Goal: Information Seeking & Learning: Learn about a topic

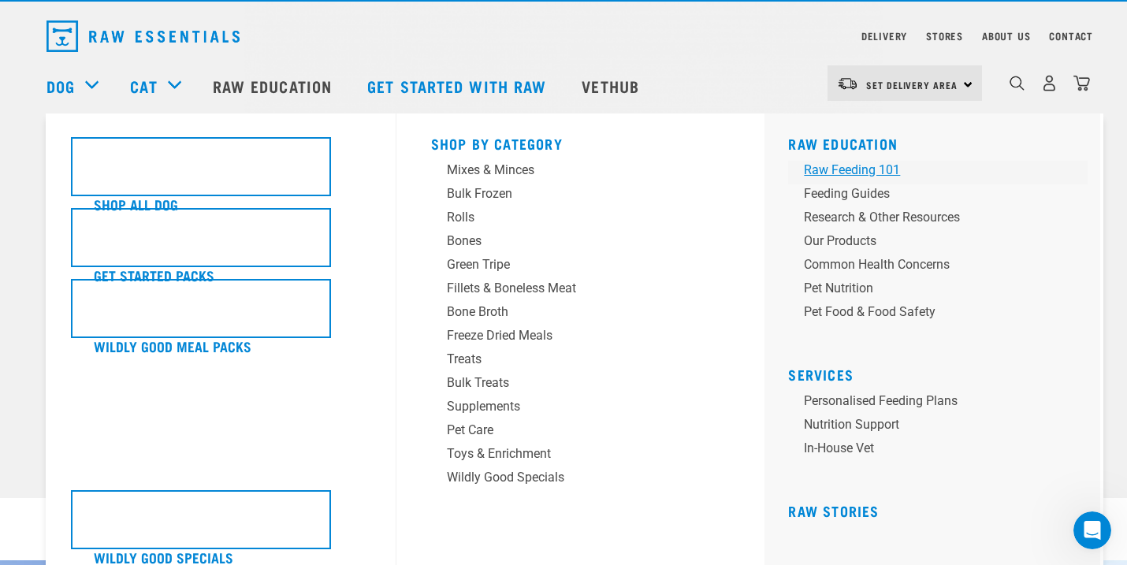
click at [840, 175] on div "Raw Feeding 101" at bounding box center [927, 170] width 246 height 19
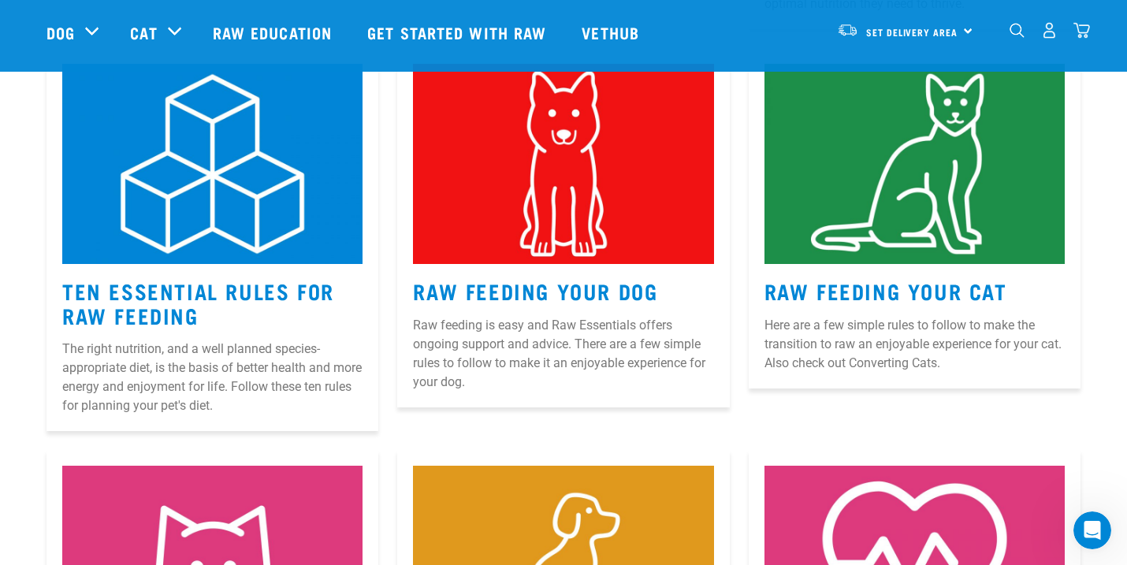
scroll to position [728, 0]
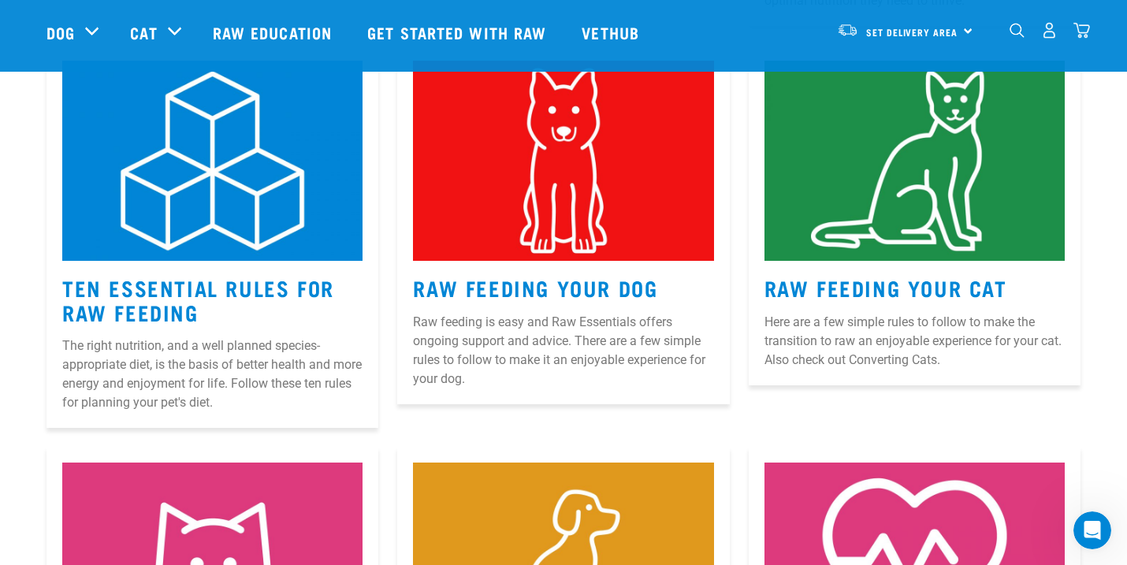
click at [162, 340] on p "The right nutrition, and a well planned species-appropriate diet, is the basis …" at bounding box center [212, 375] width 300 height 76
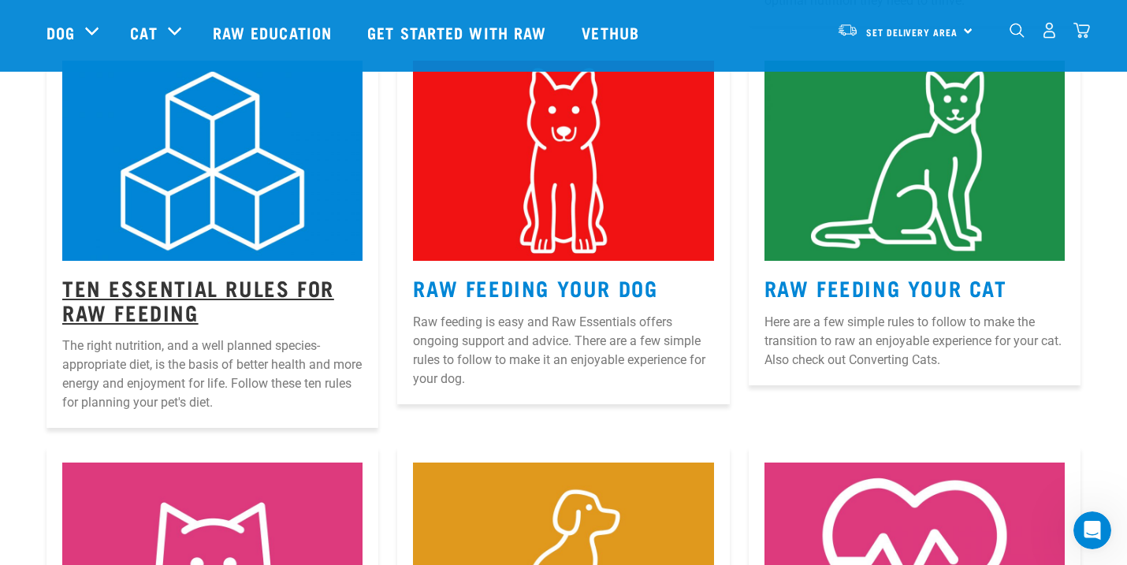
click at [171, 307] on link "Ten Essential Rules for Raw Feeding" at bounding box center [198, 299] width 272 height 36
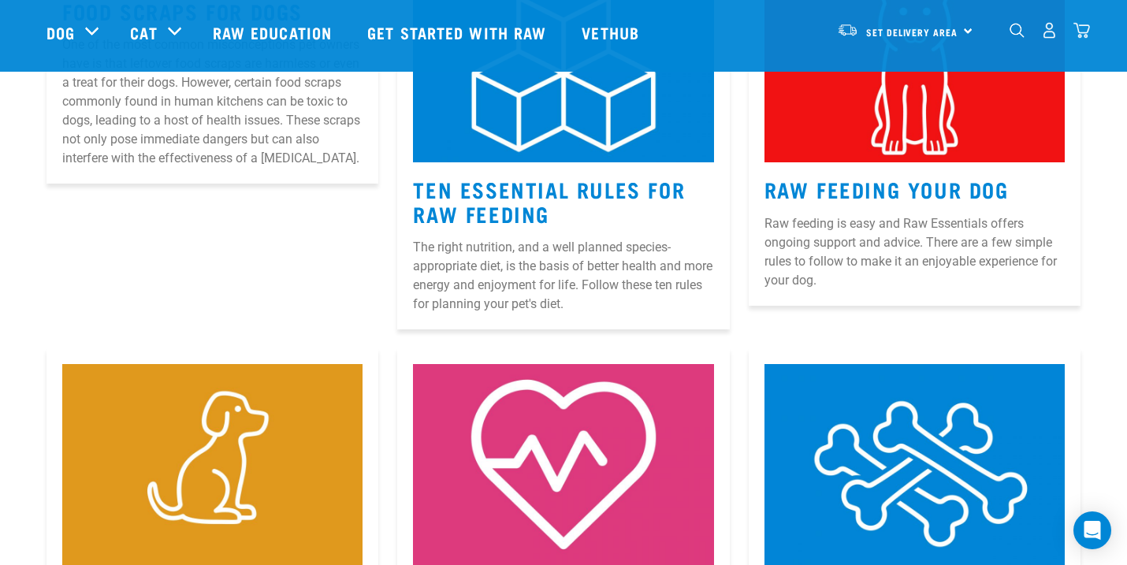
scroll to position [331, 0]
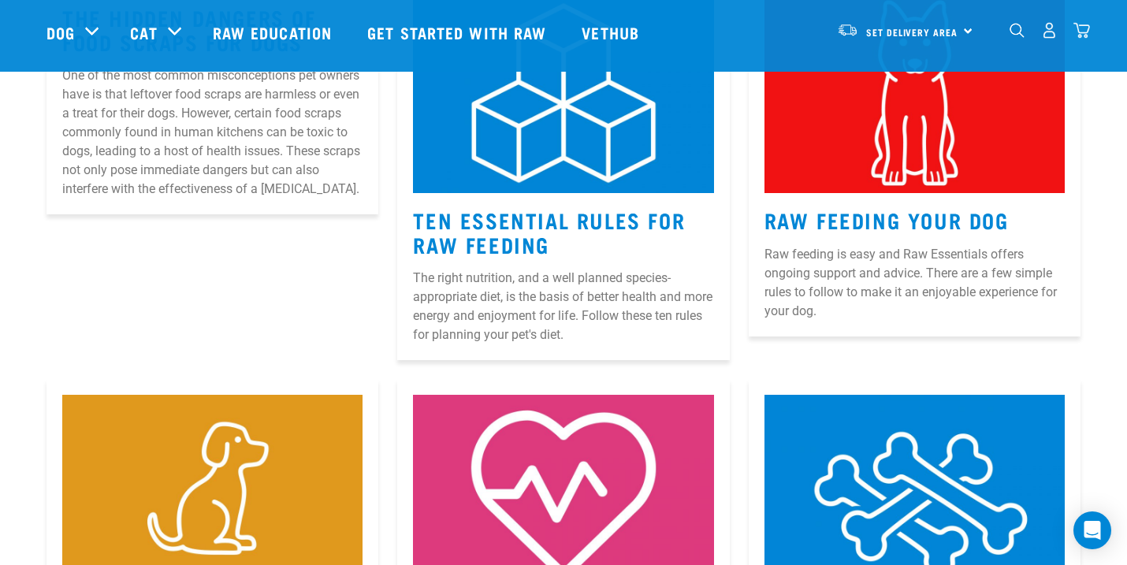
click at [851, 204] on article "Raw Feeding Your Dog Raw feeding is easy and Raw Essentials offers ongoing supp…" at bounding box center [915, 156] width 332 height 359
click at [855, 222] on link "Raw Feeding Your Dog" at bounding box center [887, 220] width 244 height 12
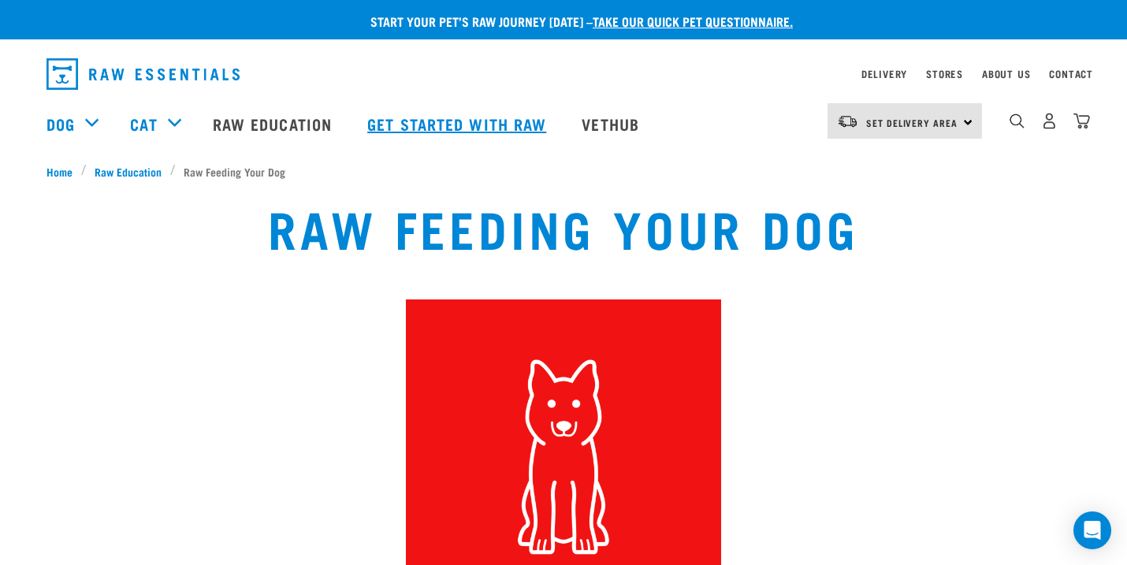
click at [456, 112] on link "Get started with Raw" at bounding box center [459, 123] width 214 height 63
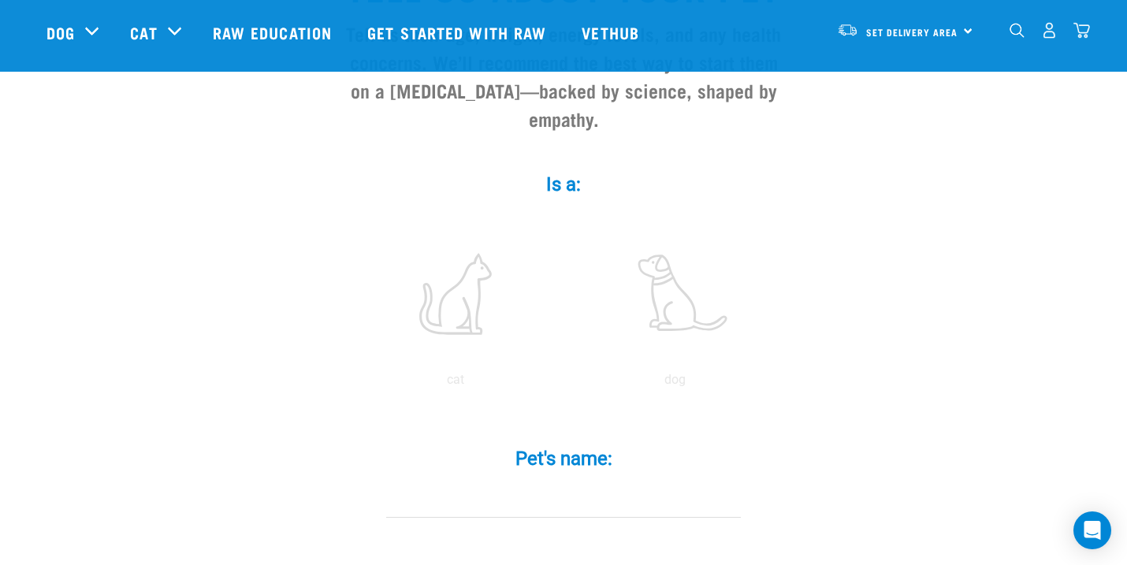
scroll to position [196, 0]
click at [680, 267] on label at bounding box center [674, 292] width 213 height 134
click at [565, 382] on input "radio" at bounding box center [565, 382] width 0 height 0
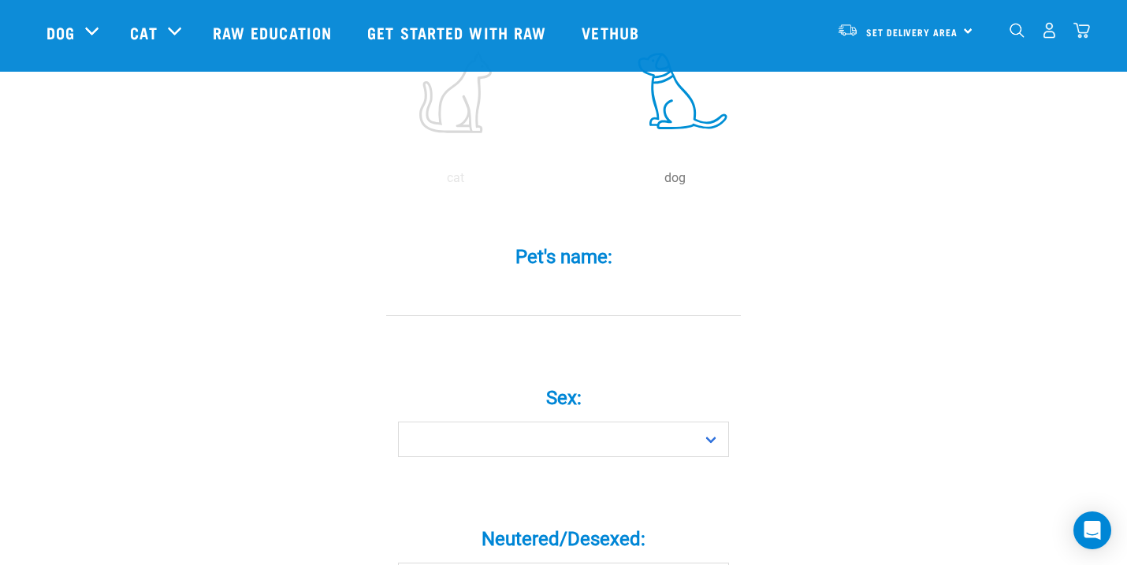
scroll to position [397, 0]
click at [716, 421] on select "Boy Girl" at bounding box center [563, 438] width 331 height 35
select select "girl"
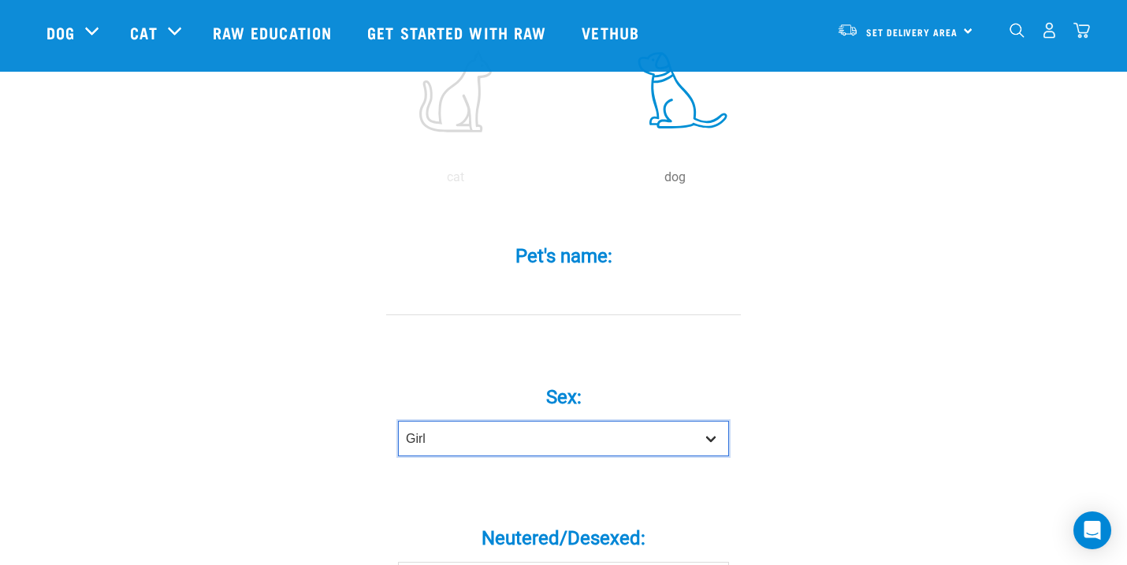
click at [398, 421] on select "Boy Girl" at bounding box center [563, 438] width 331 height 35
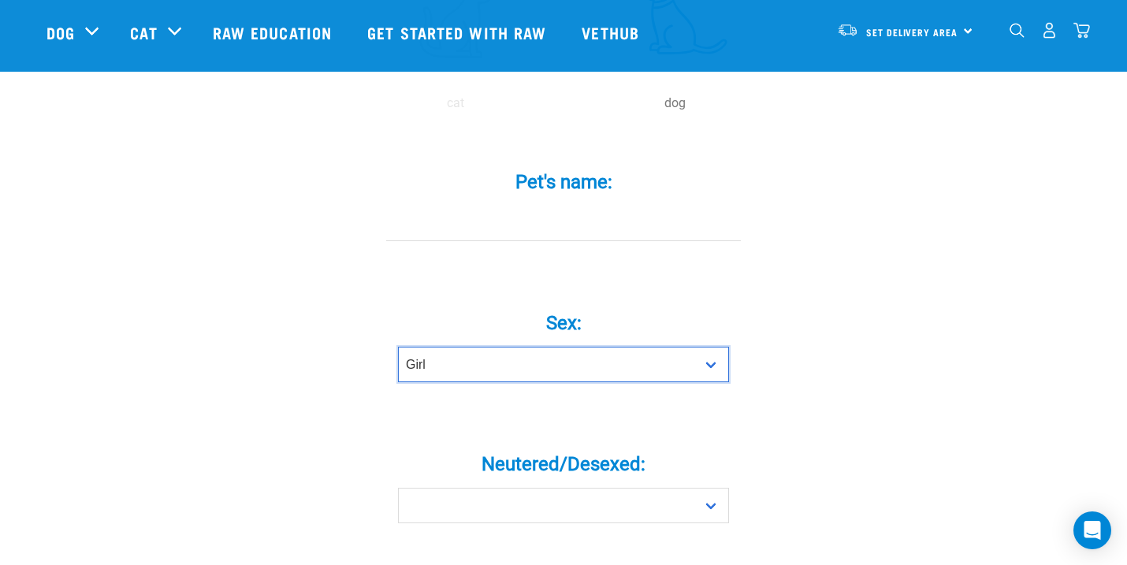
scroll to position [494, 0]
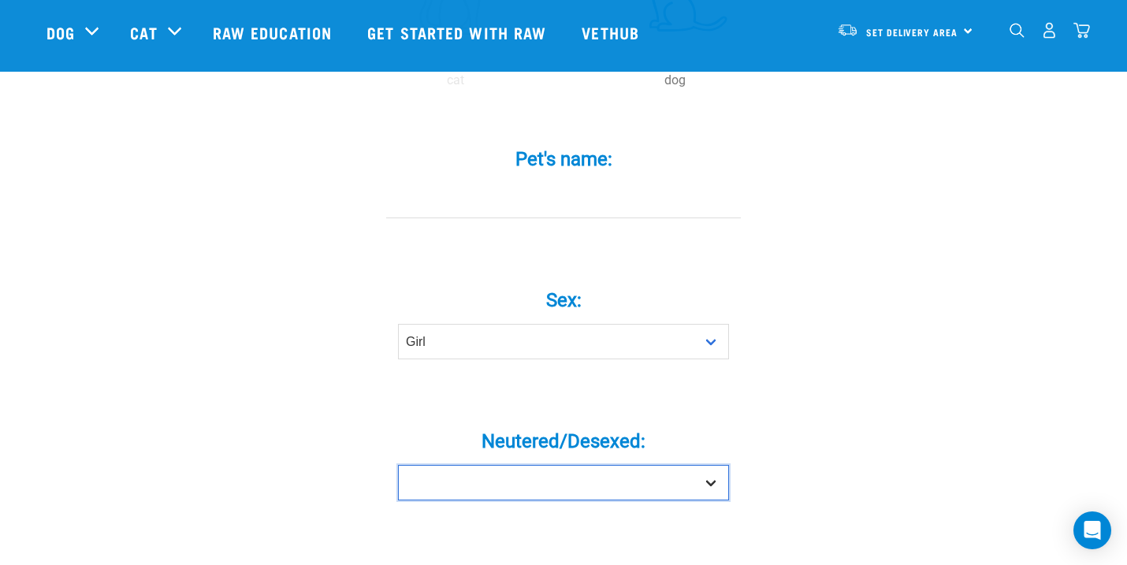
click at [709, 465] on select "Yes No" at bounding box center [563, 482] width 331 height 35
click at [398, 465] on select "Yes No" at bounding box center [563, 482] width 331 height 35
click at [703, 465] on select "Yes No" at bounding box center [563, 482] width 331 height 35
select select "yes"
click at [398, 465] on select "Yes No" at bounding box center [563, 482] width 331 height 35
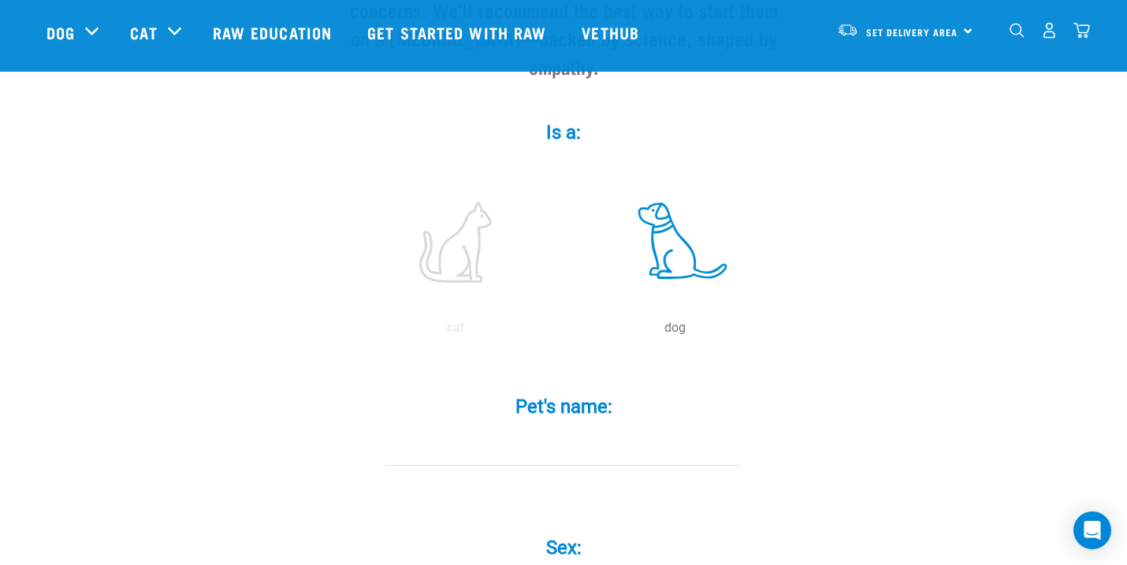
scroll to position [0, 0]
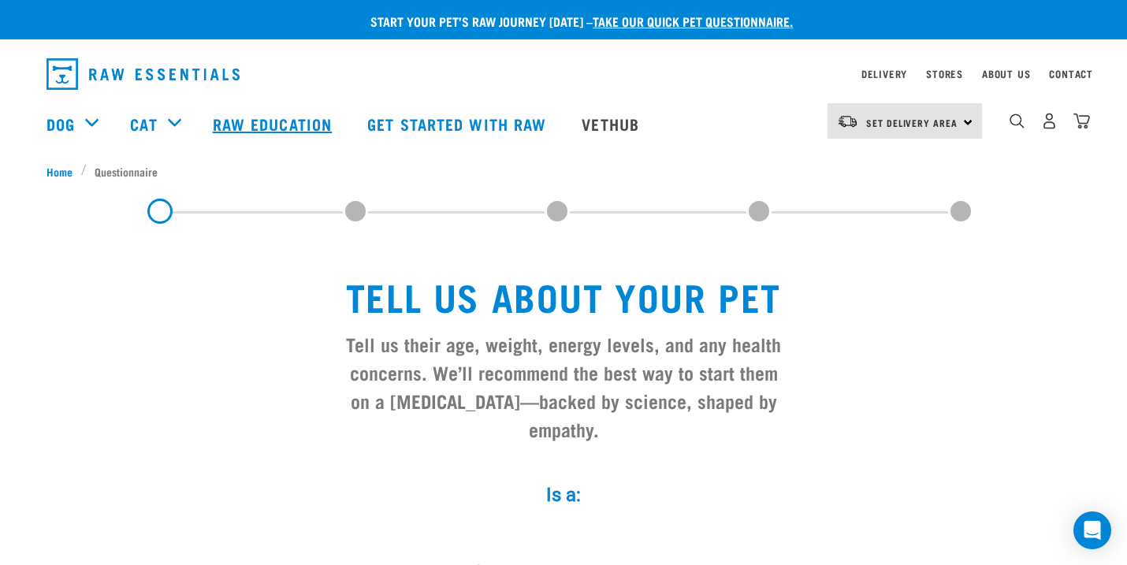
click at [313, 124] on link "Raw Education" at bounding box center [274, 123] width 155 height 63
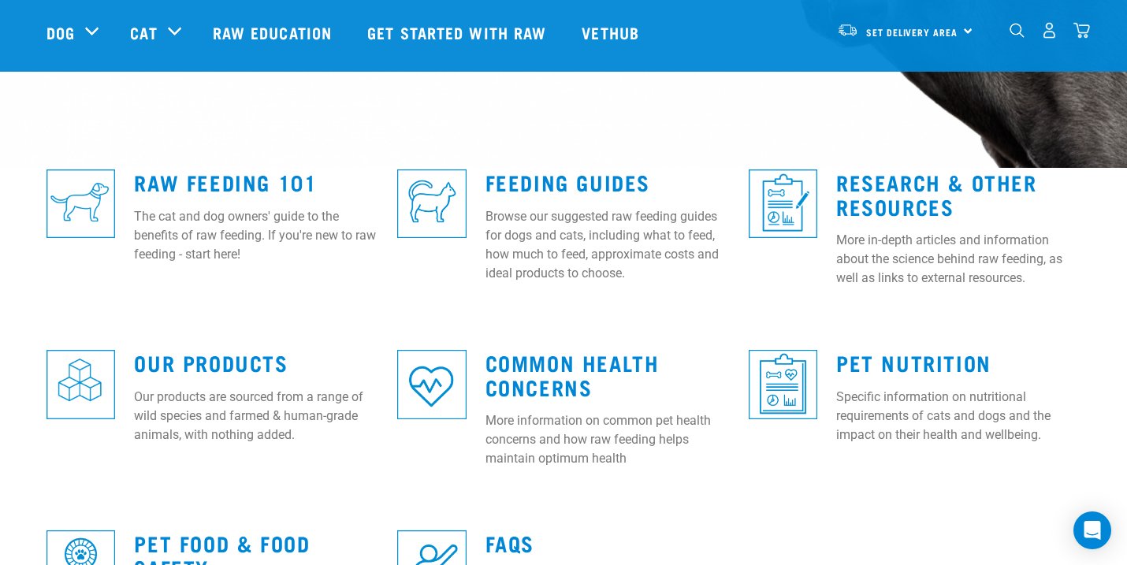
scroll to position [365, 0]
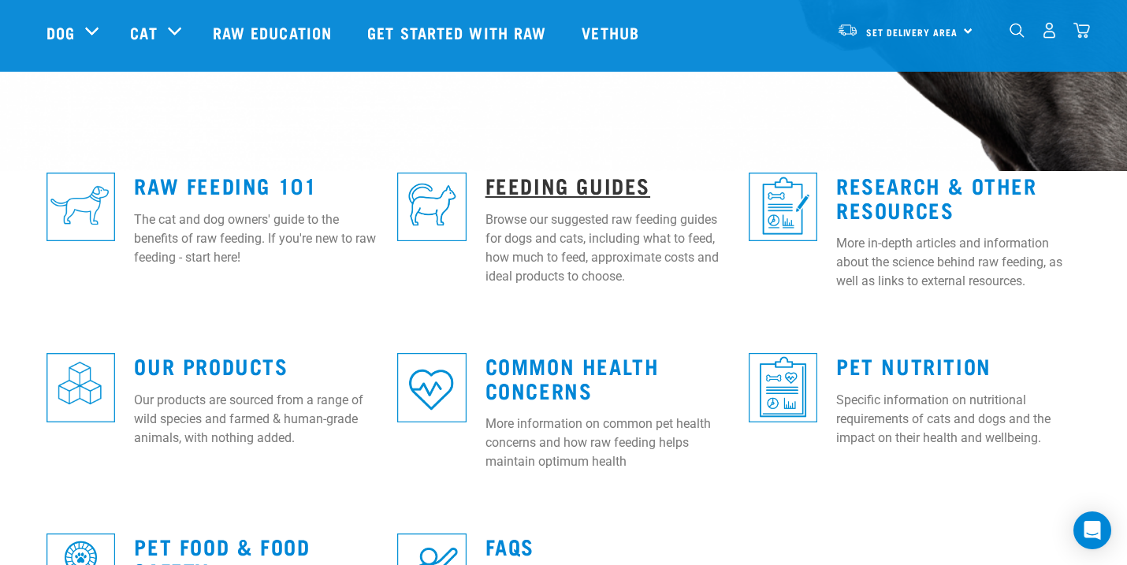
click at [530, 180] on link "Feeding Guides" at bounding box center [568, 185] width 165 height 12
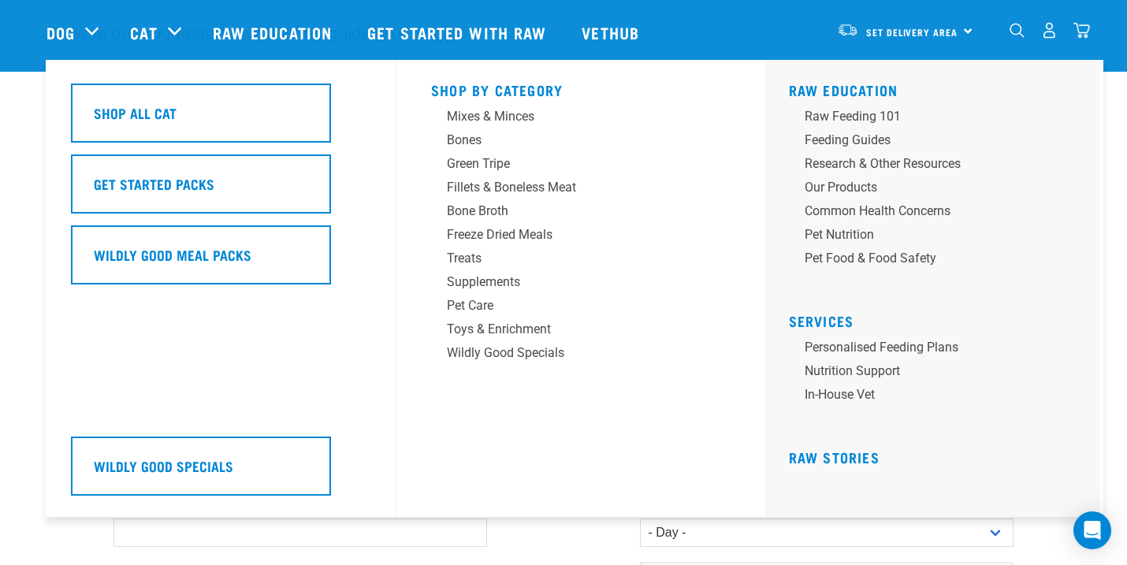
scroll to position [149, 0]
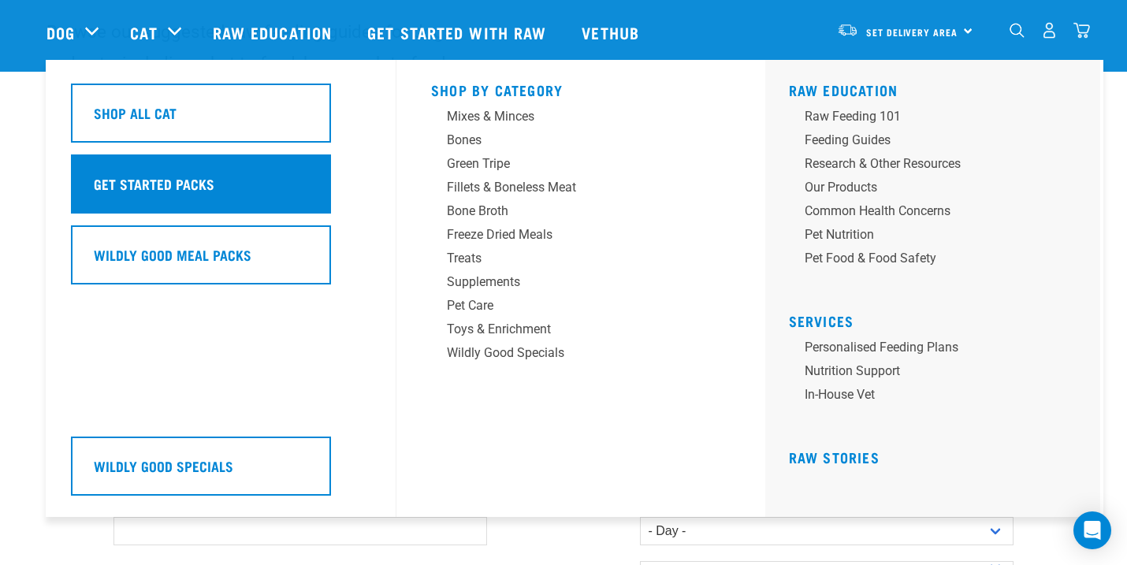
click at [180, 173] on div "Get Started Packs" at bounding box center [201, 184] width 260 height 59
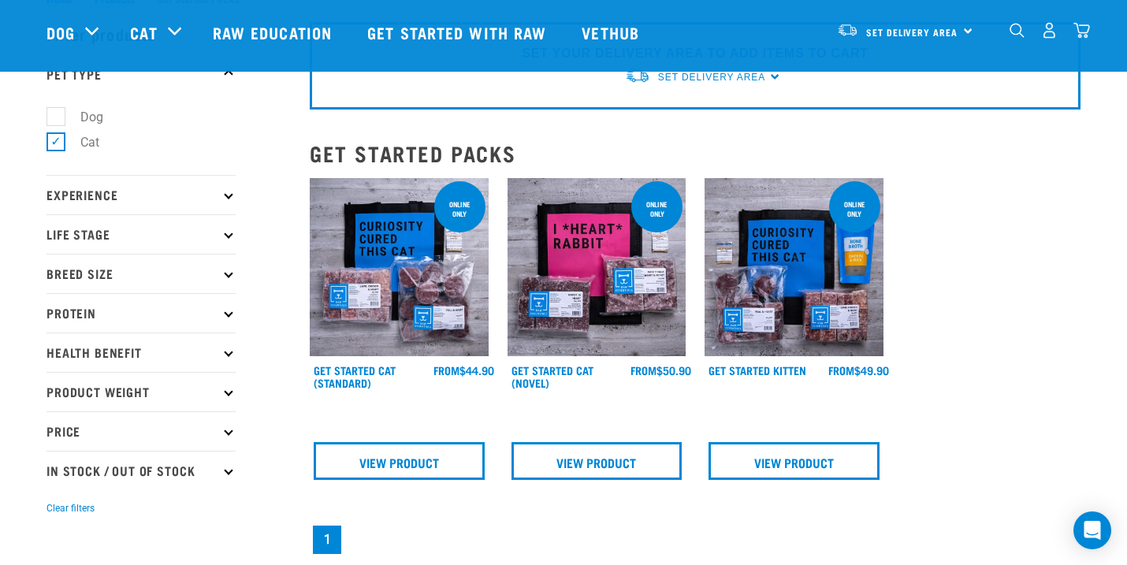
scroll to position [78, 0]
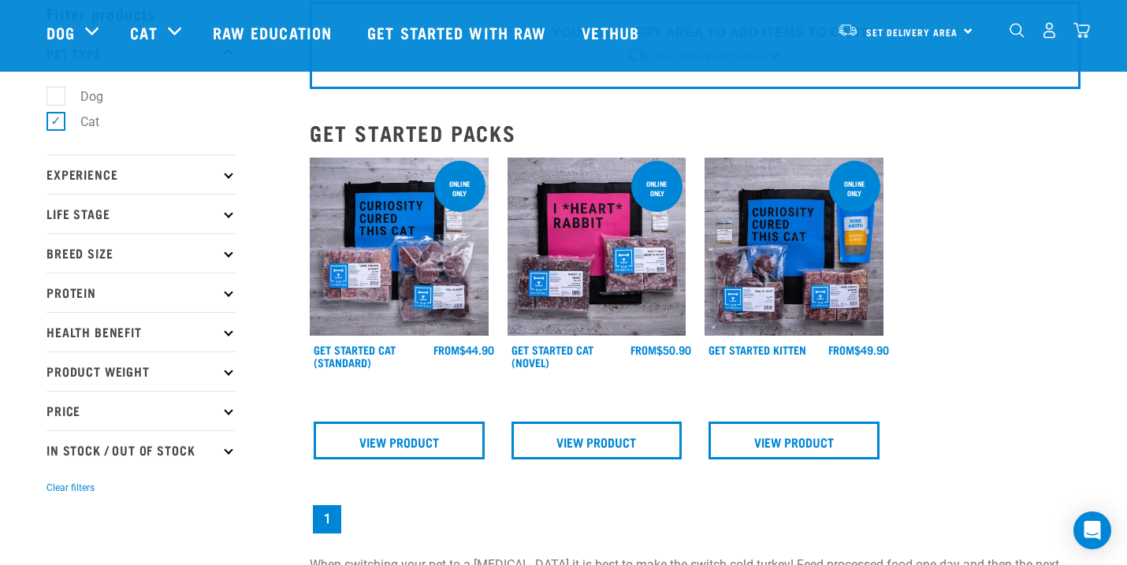
click at [221, 178] on p "Experience" at bounding box center [141, 174] width 189 height 39
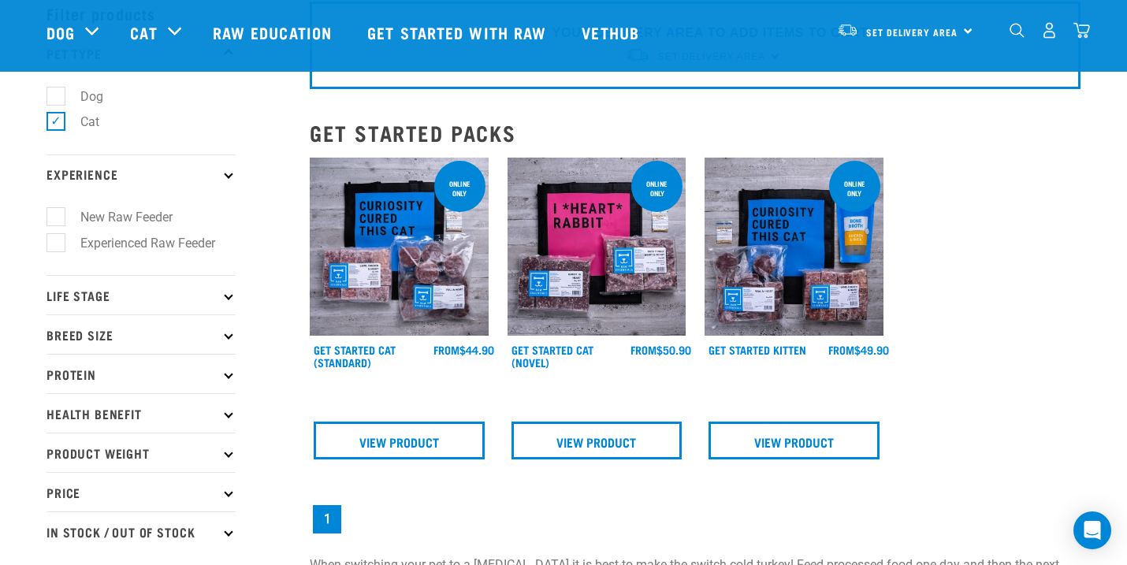
click at [167, 219] on label "New Raw Feeder" at bounding box center [117, 217] width 124 height 20
click at [57, 219] on input "New Raw Feeder" at bounding box center [52, 215] width 10 height 10
checkbox input "true"
click at [221, 296] on p "Life Stage" at bounding box center [141, 294] width 189 height 39
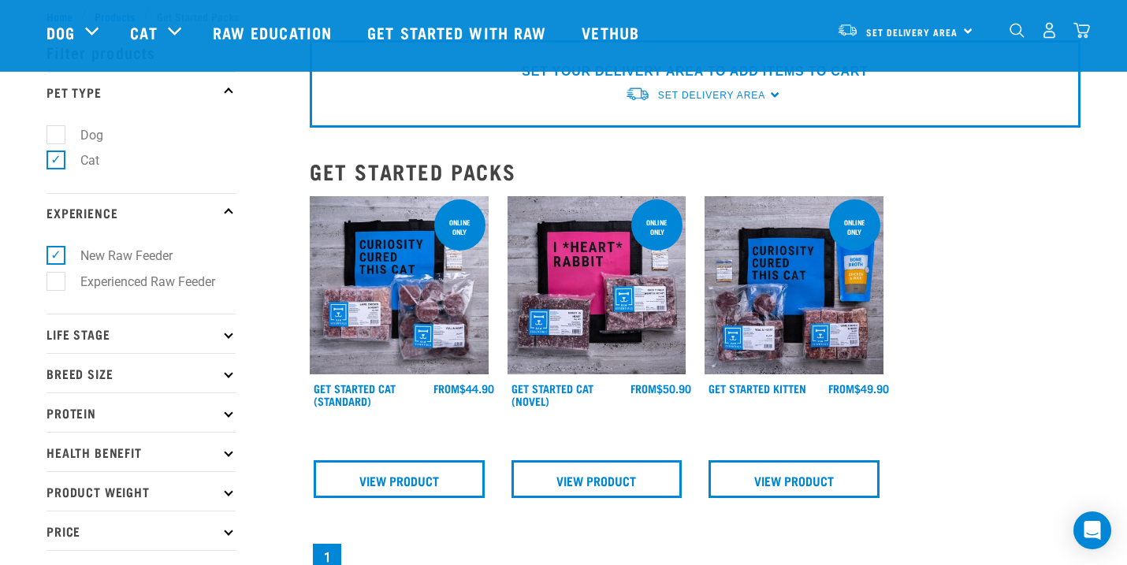
scroll to position [38, 0]
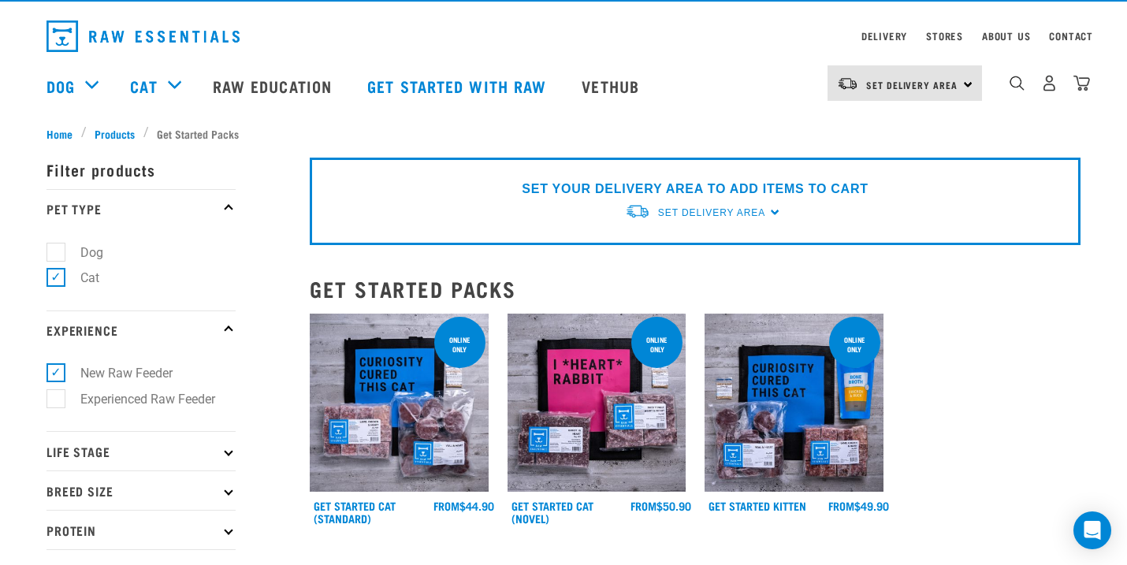
click at [61, 253] on label "Dog" at bounding box center [82, 253] width 54 height 20
click at [57, 253] on input "Dog" at bounding box center [52, 249] width 10 height 10
checkbox input "true"
click at [60, 277] on label "Cat" at bounding box center [80, 278] width 50 height 20
click at [57, 277] on input "Cat" at bounding box center [52, 275] width 10 height 10
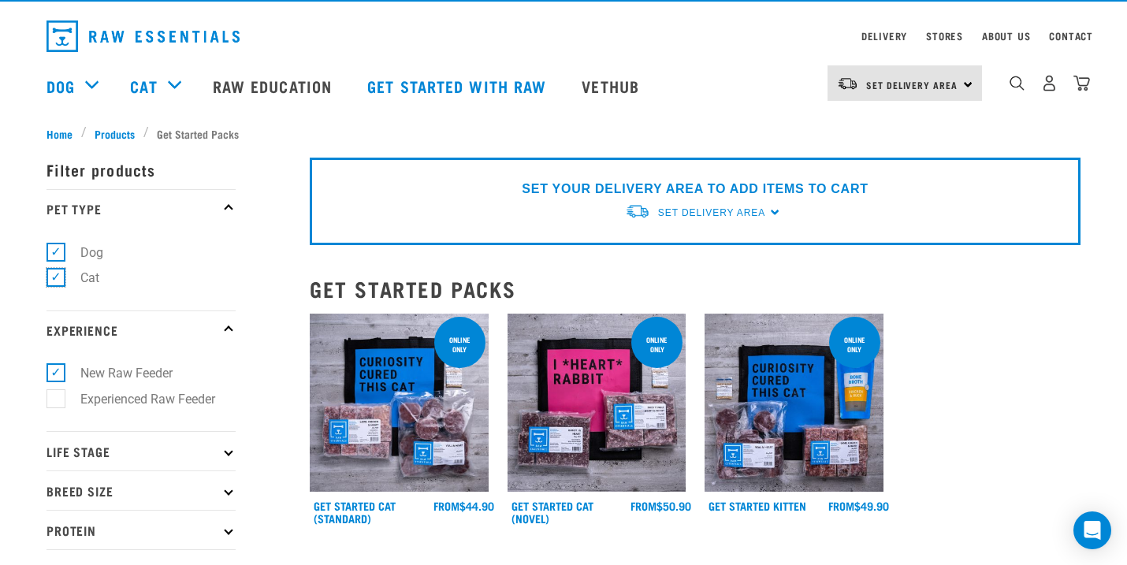
checkbox input "false"
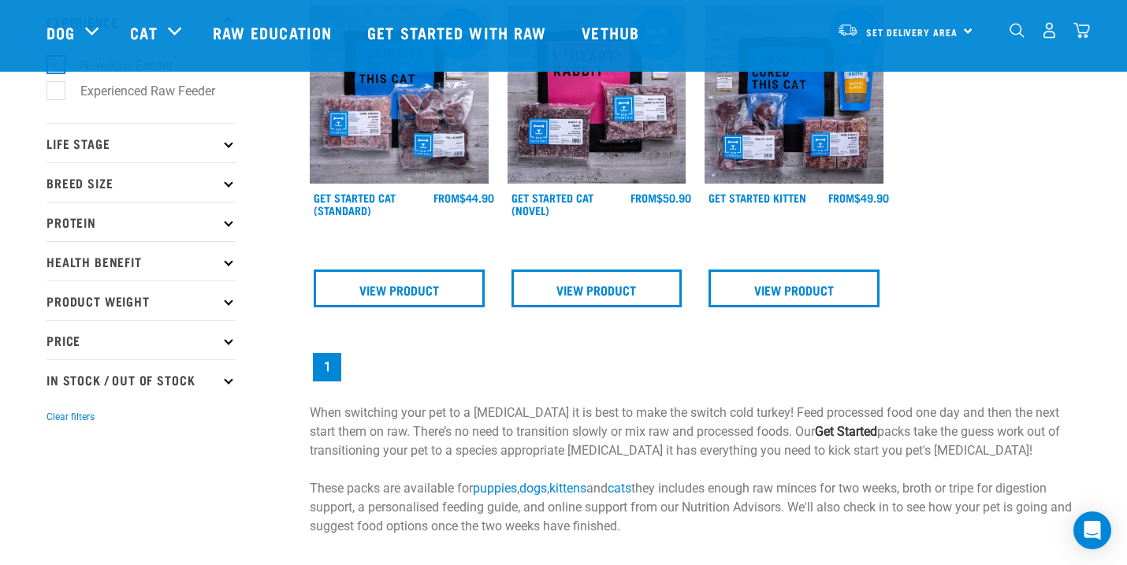
scroll to position [233, 0]
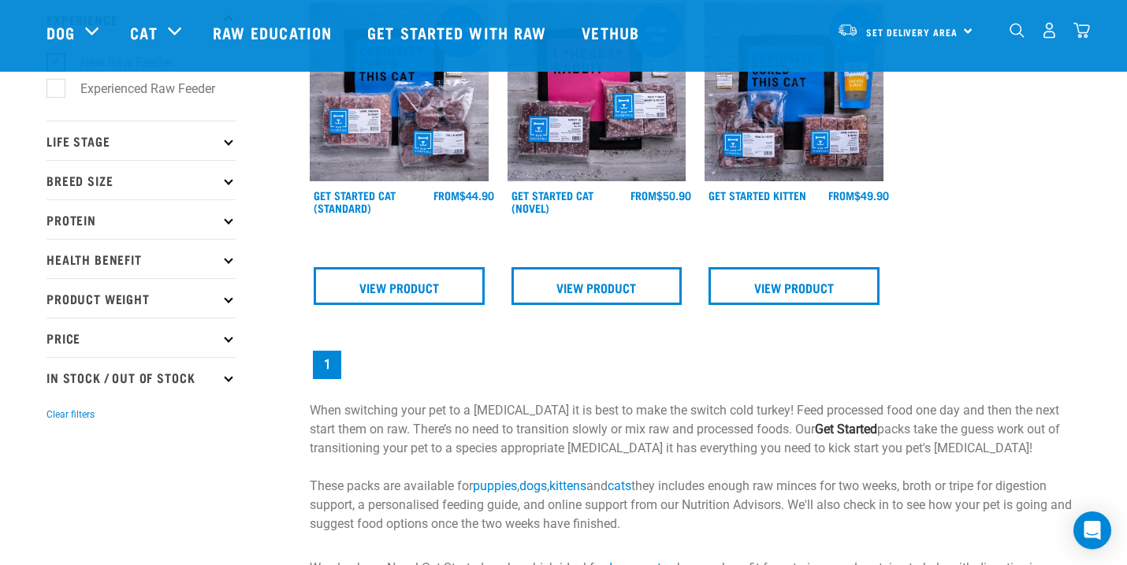
click at [225, 143] on icon at bounding box center [228, 140] width 9 height 9
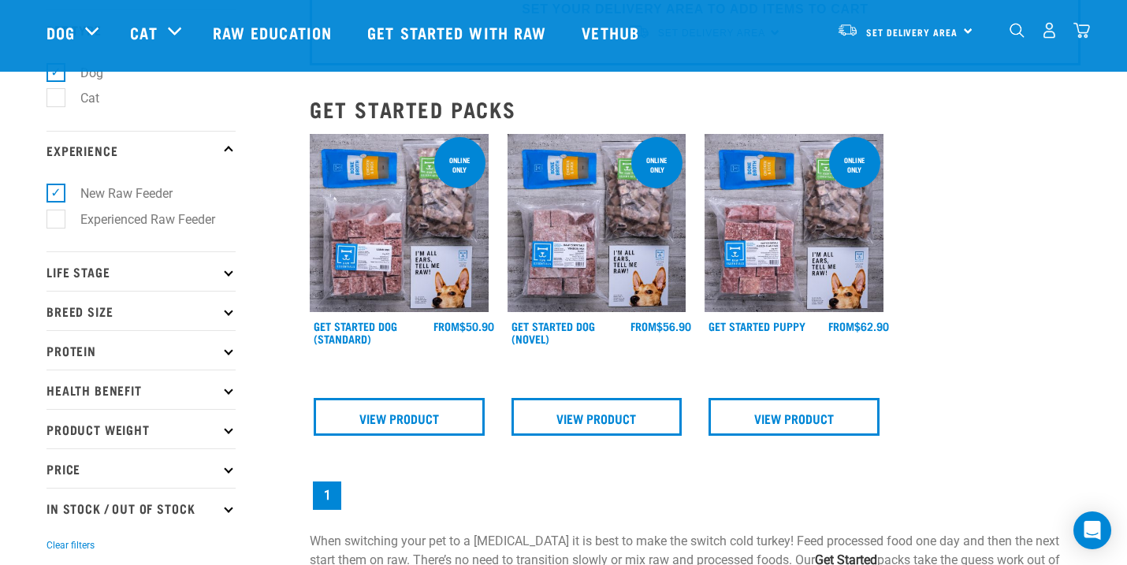
scroll to position [128, 0]
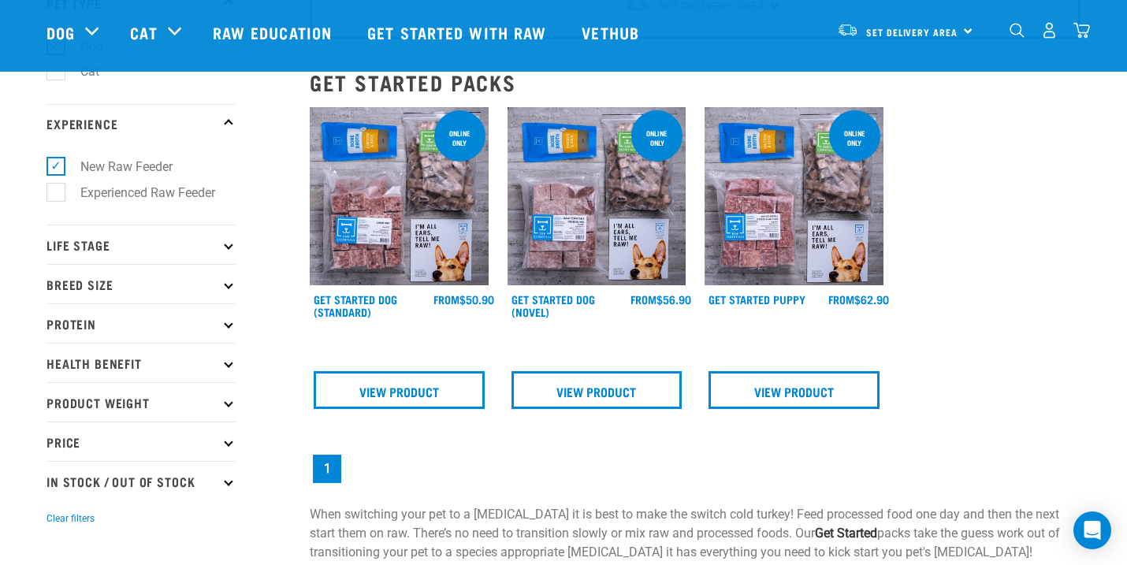
click at [218, 245] on p "Life Stage" at bounding box center [141, 244] width 189 height 39
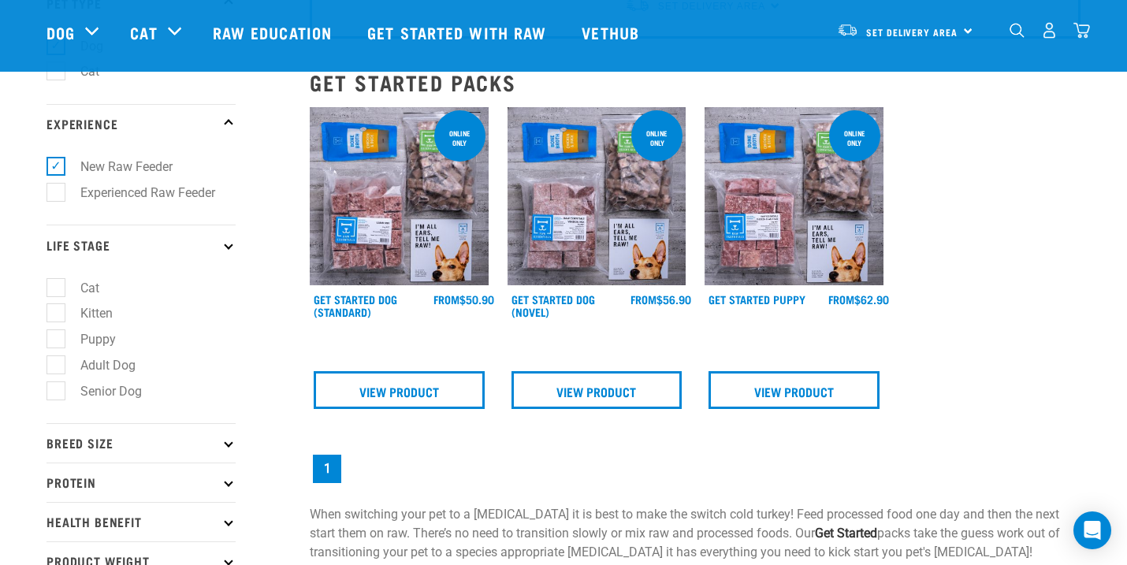
click at [76, 341] on label "Puppy" at bounding box center [88, 340] width 67 height 20
click at [57, 341] on input "Puppy" at bounding box center [52, 337] width 10 height 10
checkbox input "true"
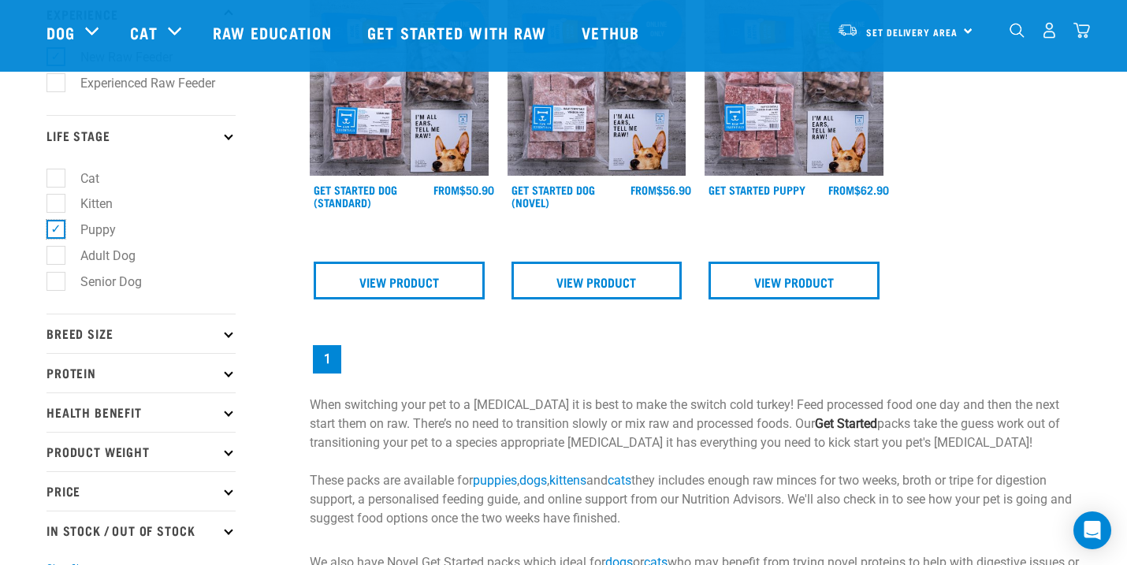
scroll to position [239, 0]
click at [222, 344] on p "Breed Size" at bounding box center [141, 332] width 189 height 39
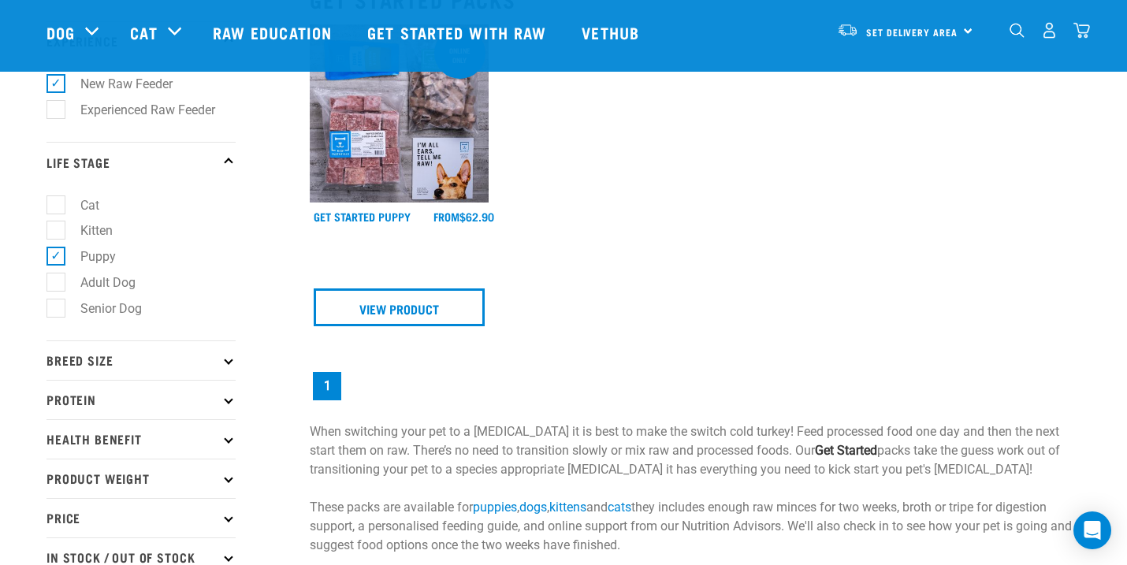
scroll to position [214, 0]
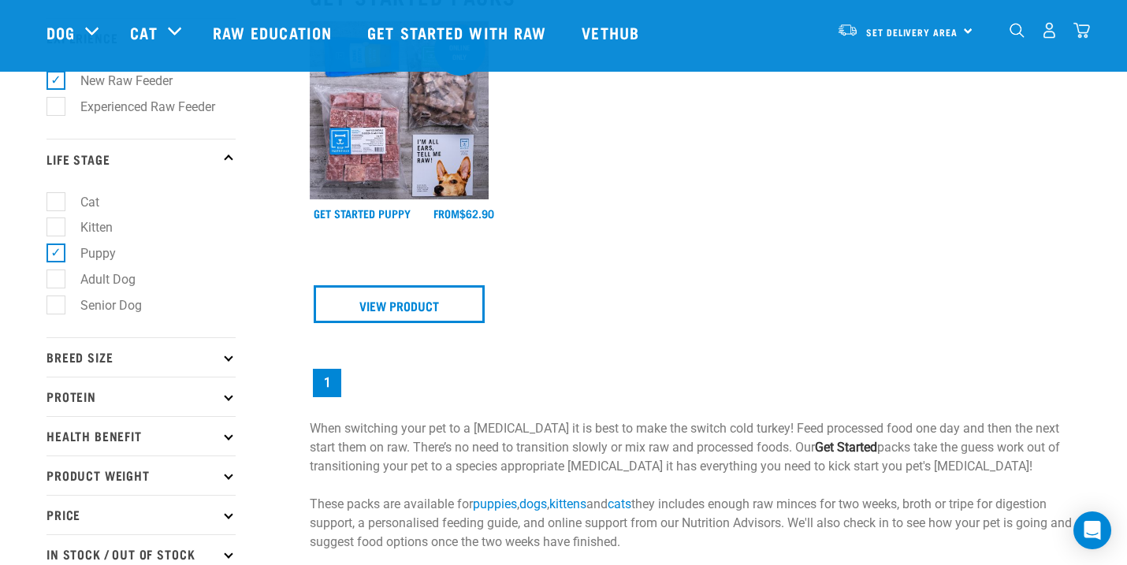
click at [223, 363] on p "Breed Size" at bounding box center [141, 356] width 189 height 39
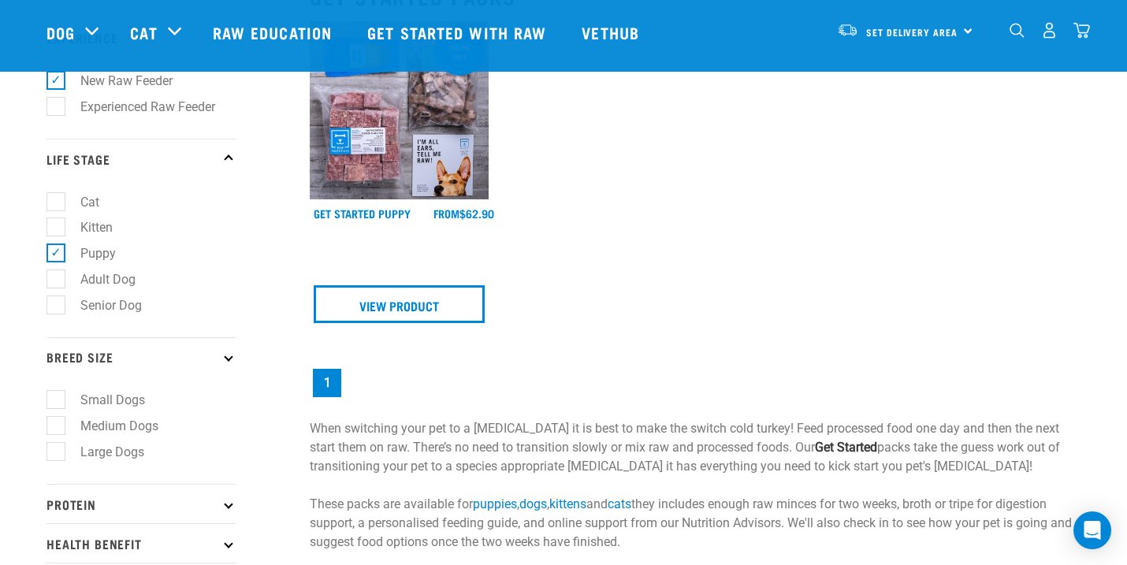
click at [55, 430] on label "Medium Dogs" at bounding box center [110, 426] width 110 height 20
click at [54, 429] on input "Medium Dogs" at bounding box center [52, 424] width 10 height 10
checkbox input "true"
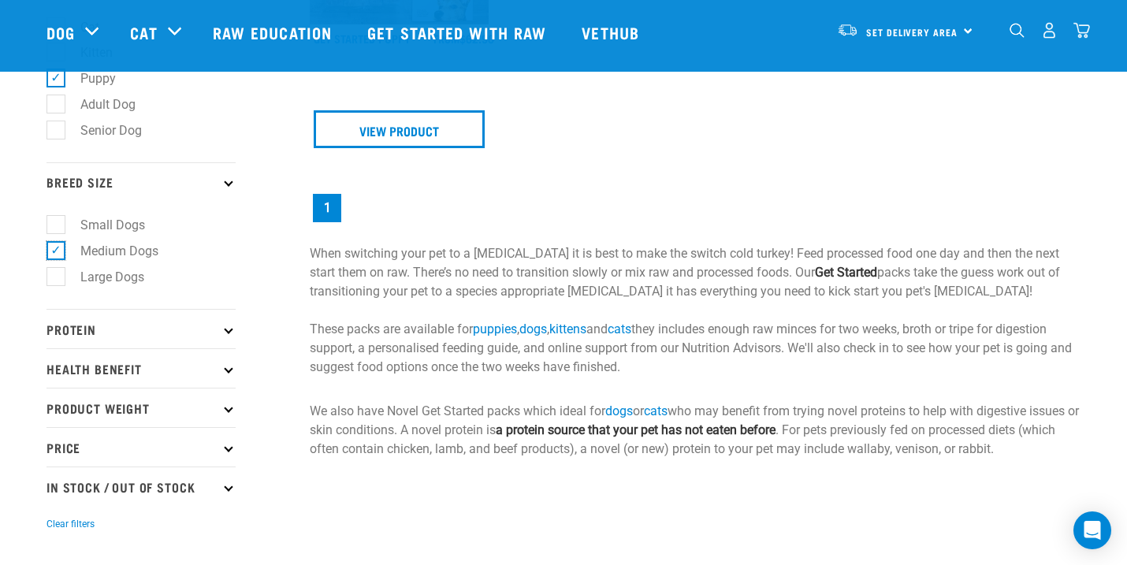
scroll to position [391, 0]
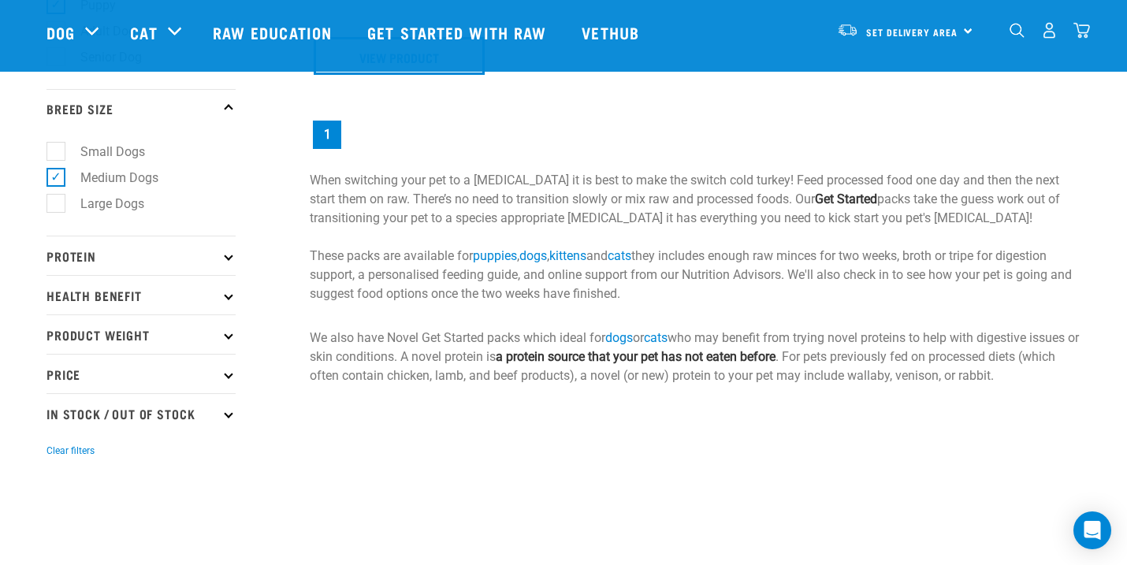
scroll to position [471, 0]
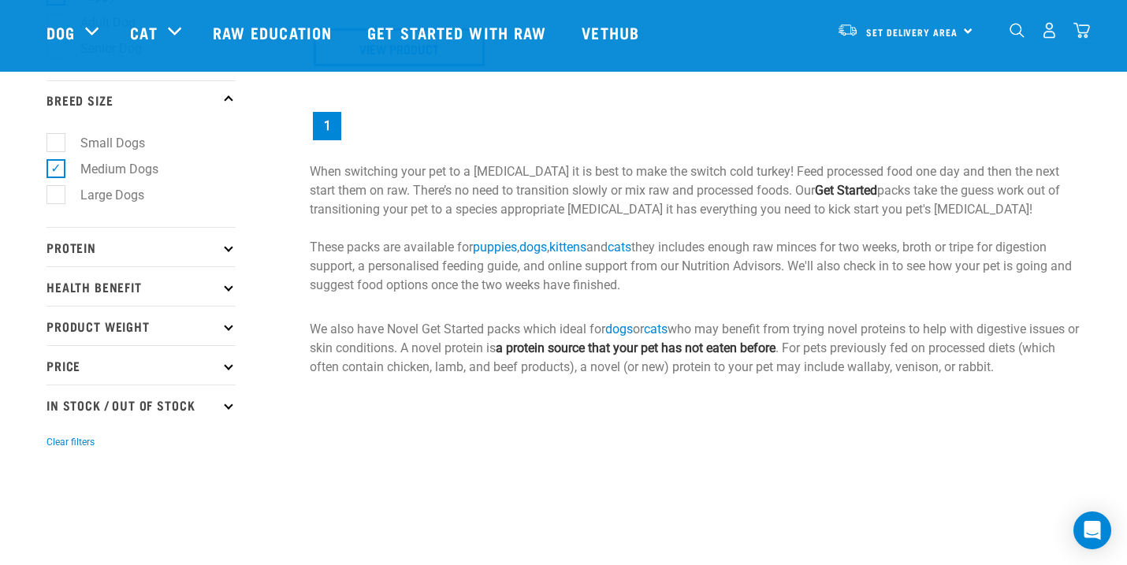
click at [226, 251] on icon at bounding box center [228, 247] width 9 height 9
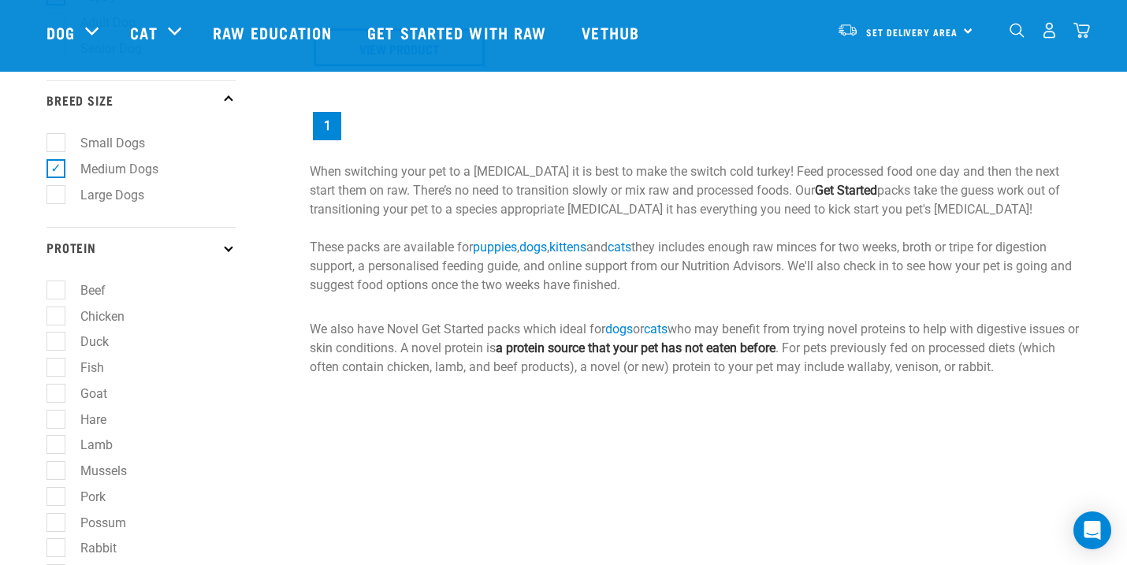
click at [226, 251] on icon at bounding box center [228, 247] width 9 height 9
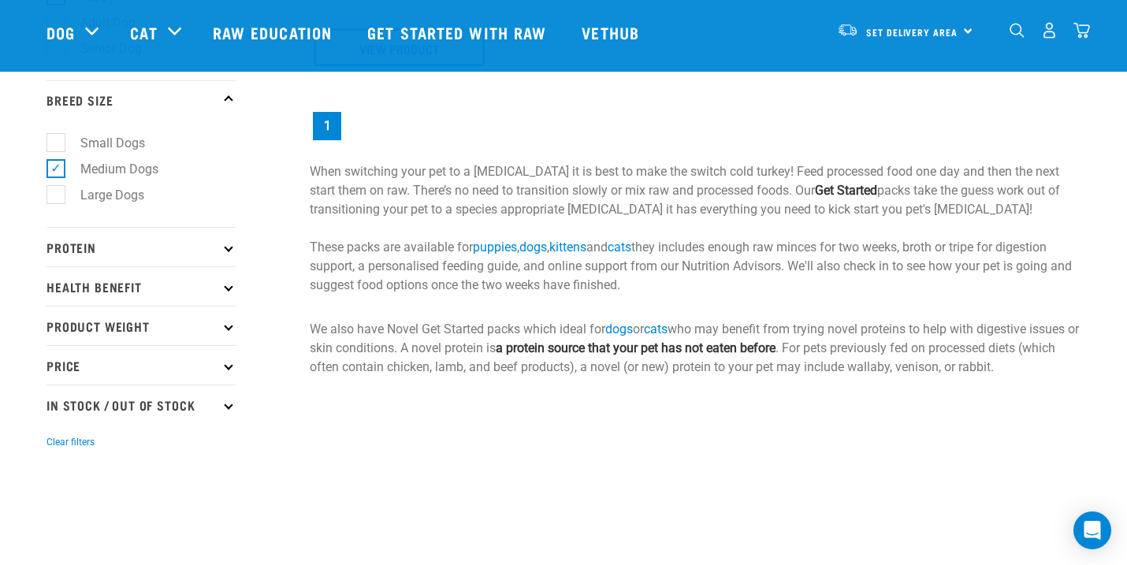
click at [223, 296] on p "Health Benefit" at bounding box center [141, 285] width 189 height 39
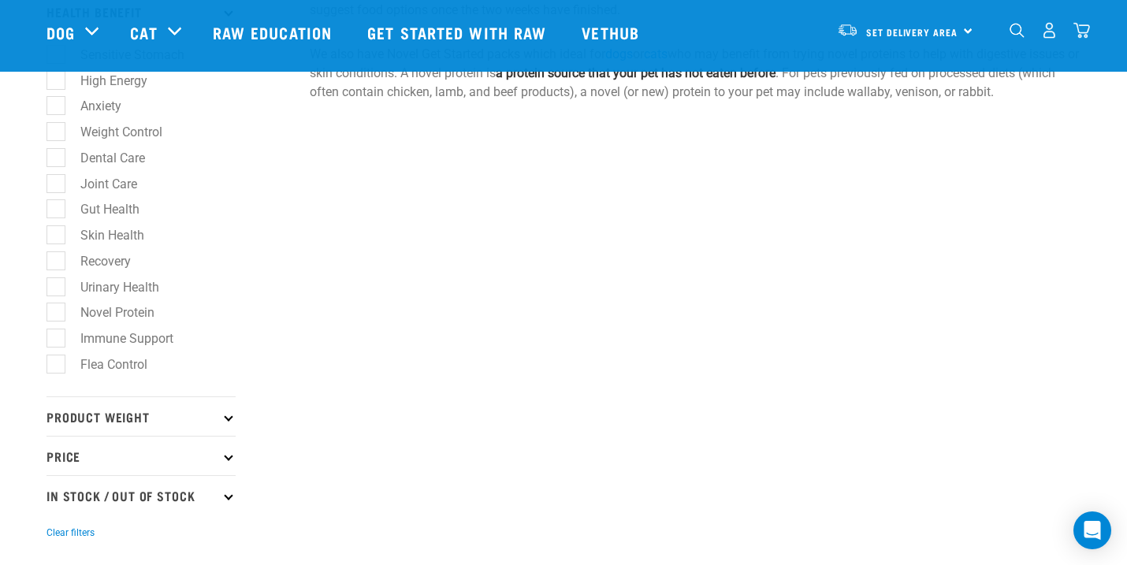
scroll to position [773, 0]
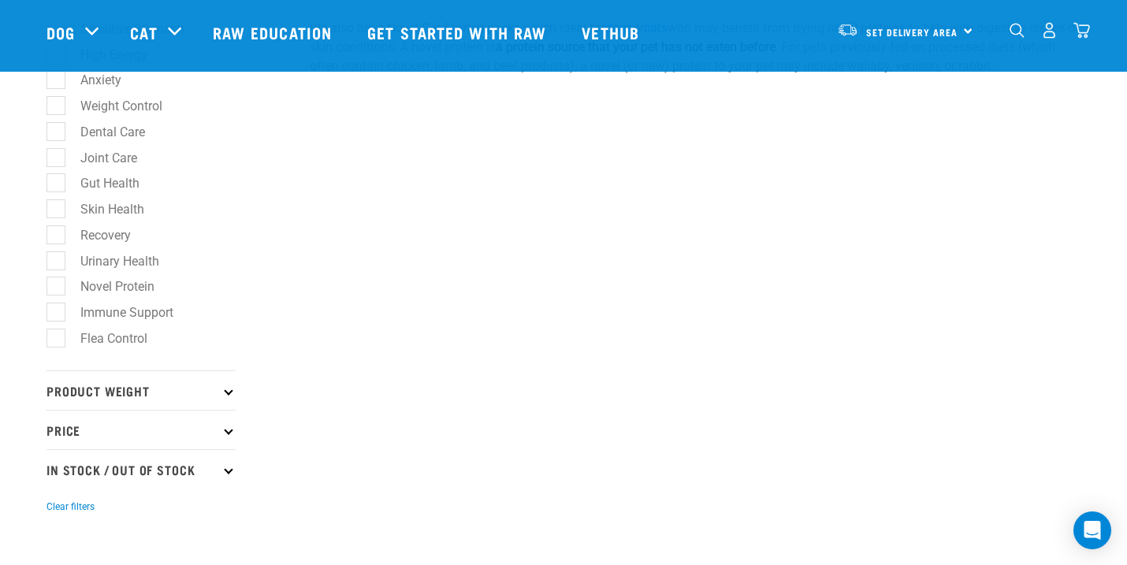
click at [227, 434] on icon at bounding box center [228, 430] width 9 height 9
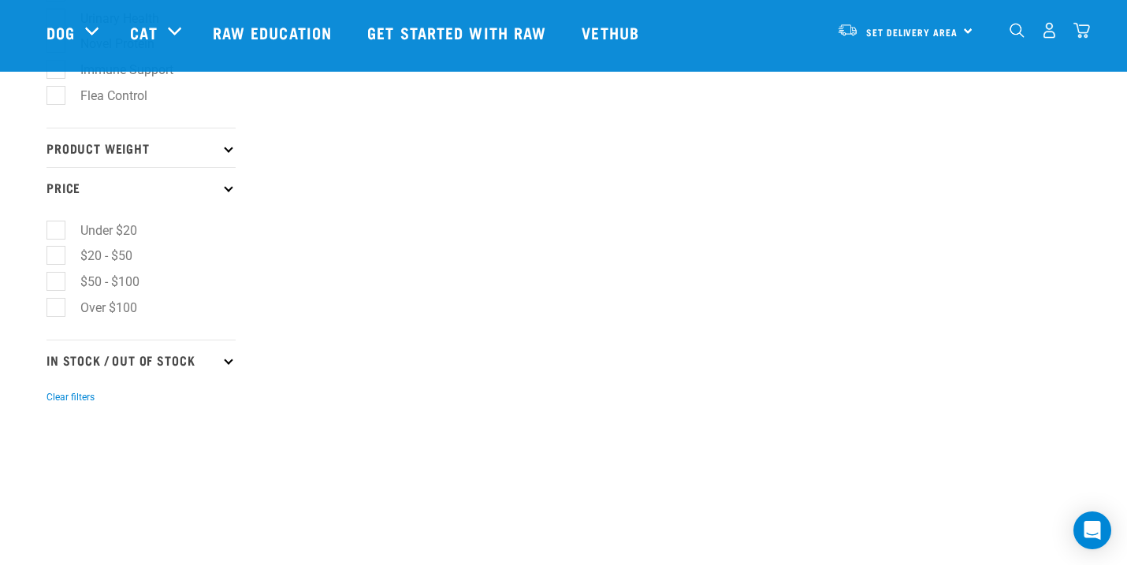
scroll to position [1023, 0]
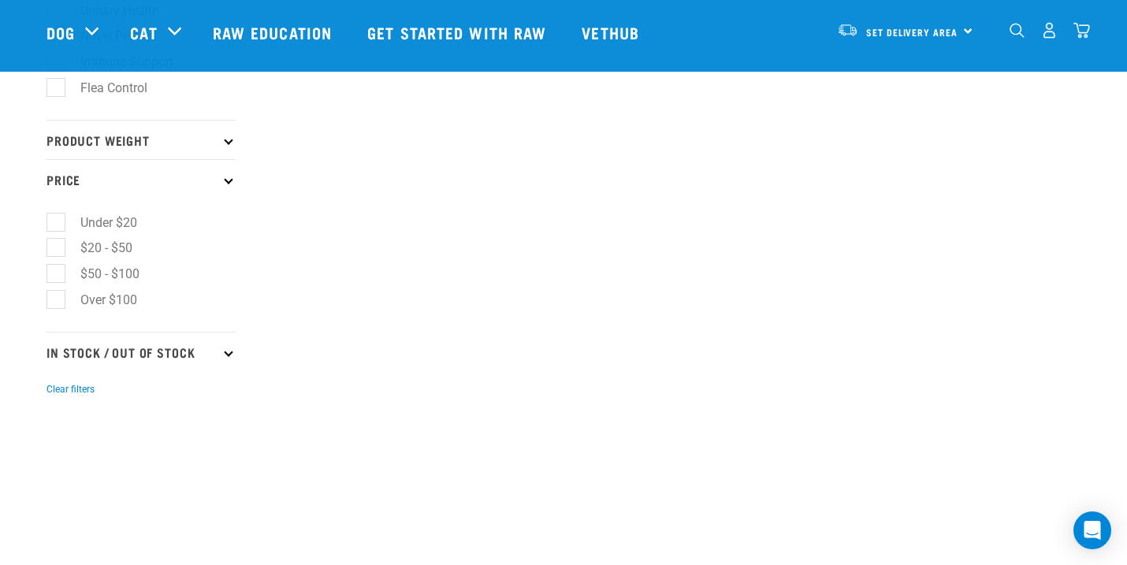
click at [228, 356] on icon at bounding box center [228, 352] width 9 height 9
click at [58, 405] on label "In Stock" at bounding box center [93, 395] width 76 height 20
click at [57, 397] on input "In Stock" at bounding box center [52, 392] width 10 height 10
checkbox input "true"
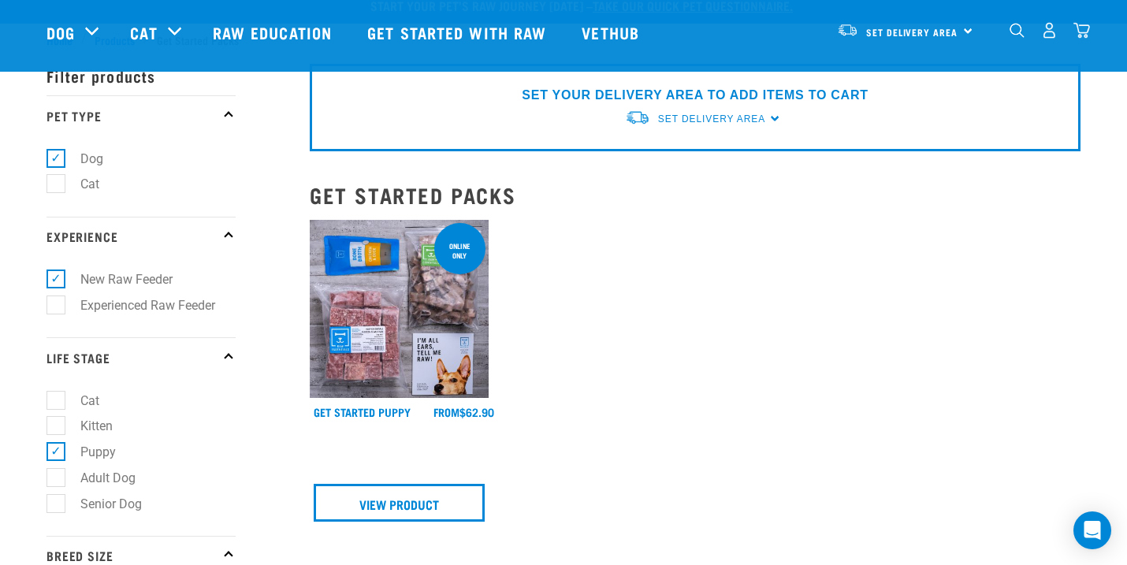
scroll to position [0, 0]
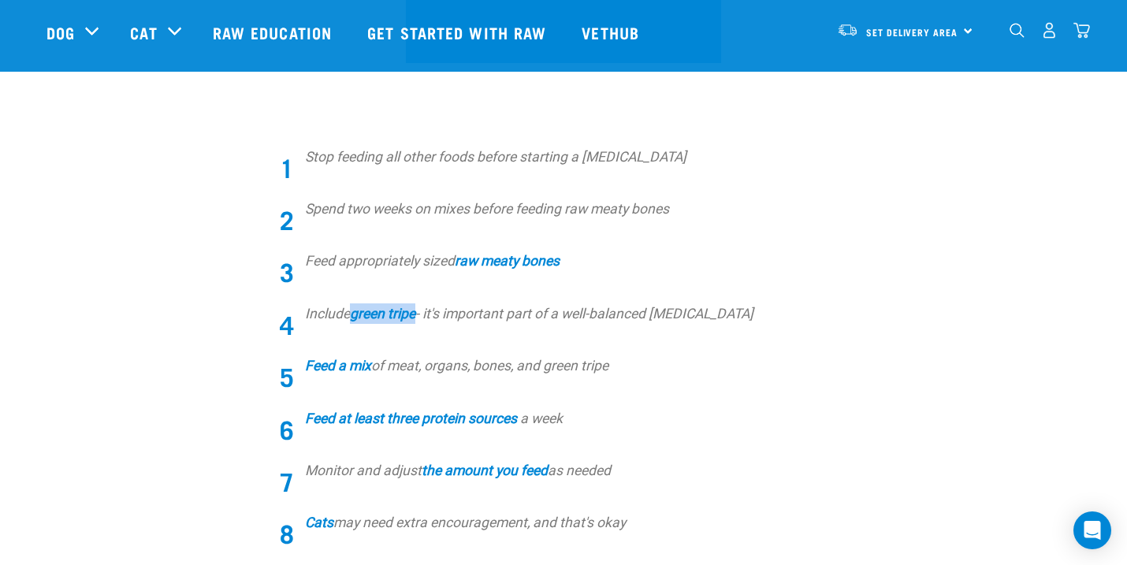
scroll to position [490, 0]
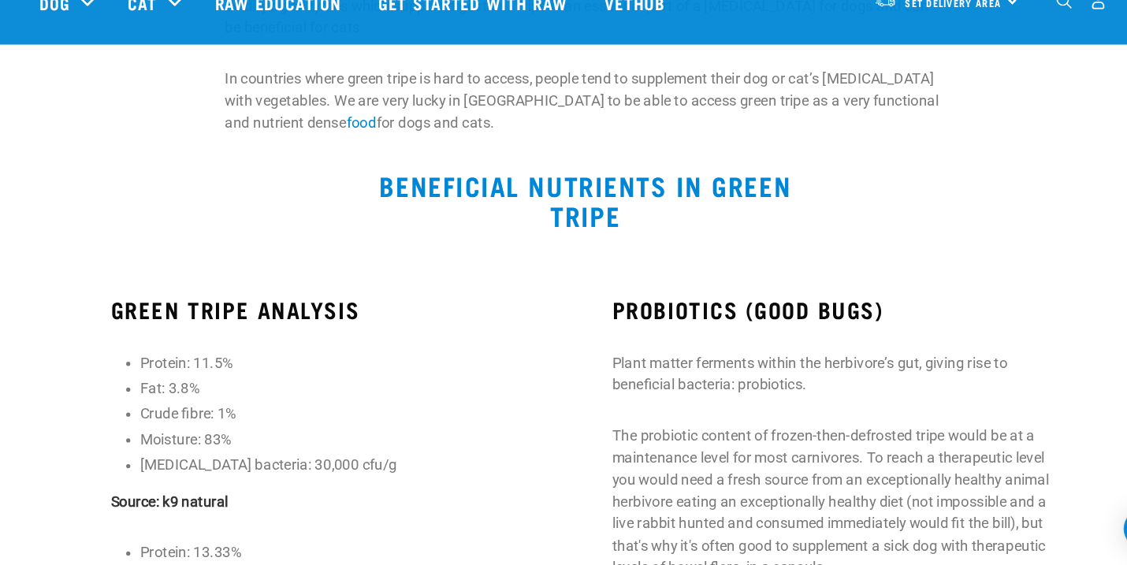
scroll to position [949, 0]
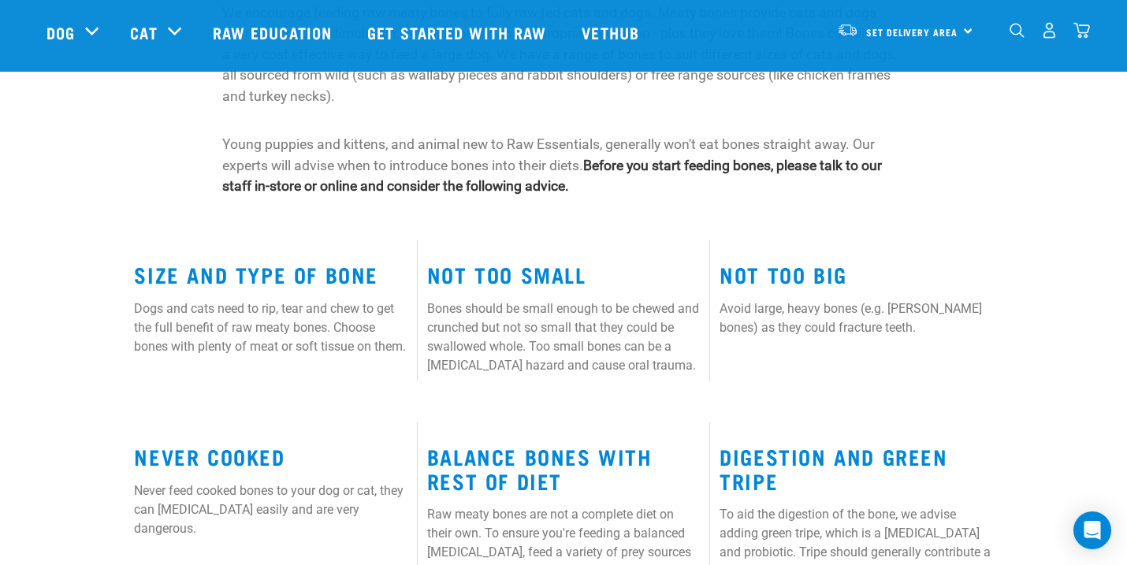
scroll to position [667, 0]
